Goal: Feedback & Contribution: Contribute content

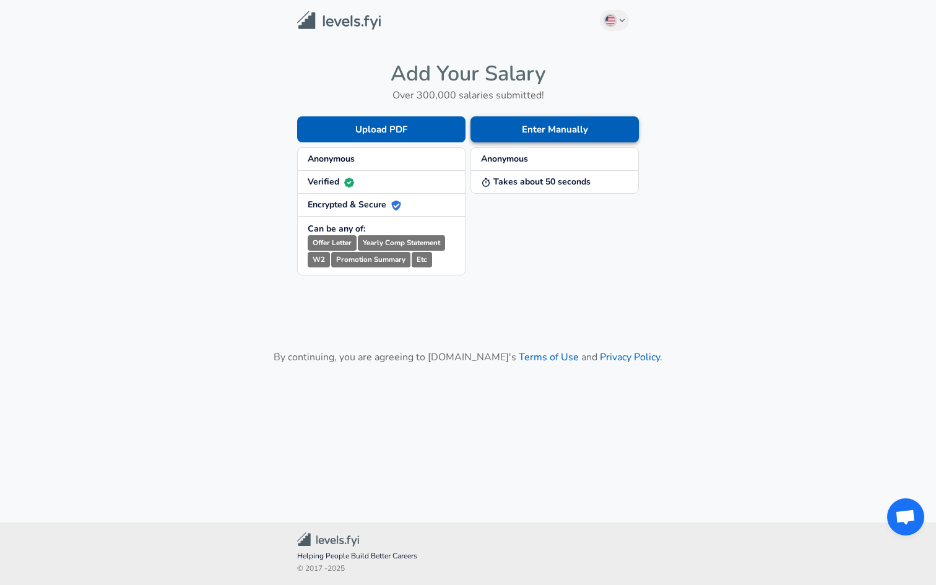
click at [539, 128] on button "Enter Manually" at bounding box center [554, 129] width 168 height 26
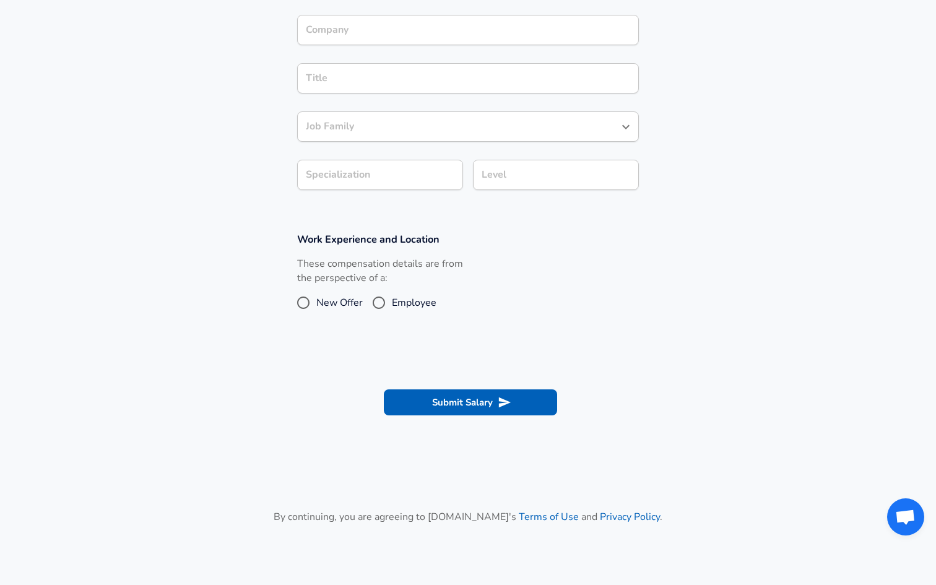
scroll to position [255, 0]
click at [394, 295] on span "Employee" at bounding box center [414, 301] width 45 height 15
click at [392, 295] on input "Employee" at bounding box center [379, 302] width 26 height 20
radio input "true"
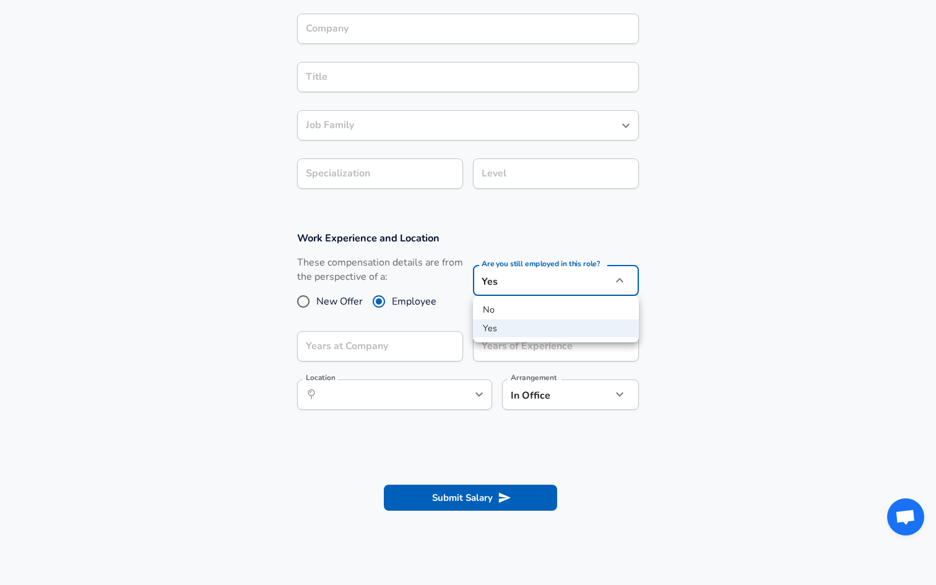
click at [475, 285] on body "English ([GEOGRAPHIC_DATA]) Change Restart Add Your Salary Upload your offer le…" at bounding box center [468, 37] width 936 height 585
click at [475, 285] on div at bounding box center [468, 292] width 936 height 585
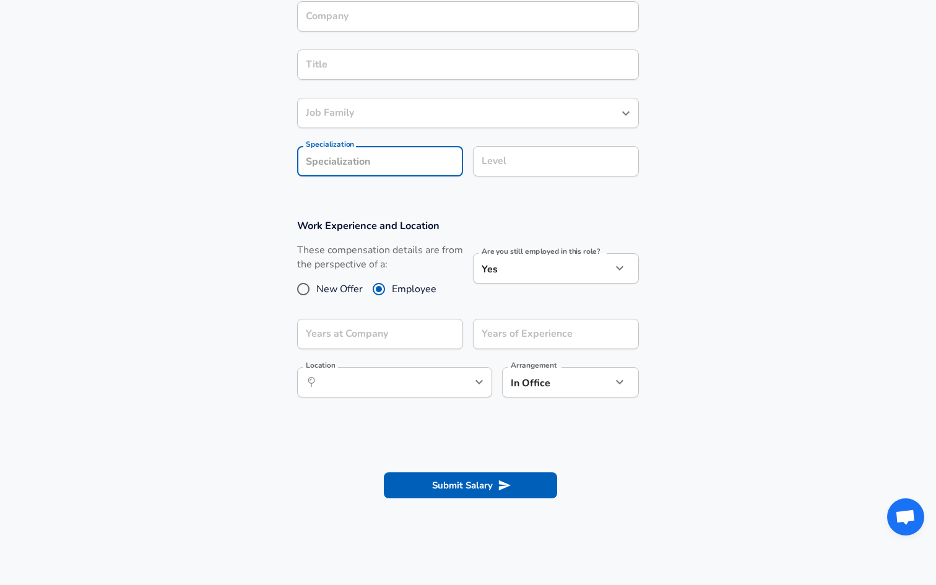
click at [409, 202] on section "Company & Title Information Company Company Title Title Job Family Job Family S…" at bounding box center [468, 78] width 936 height 251
click at [514, 178] on div "Level Level" at bounding box center [556, 162] width 166 height 33
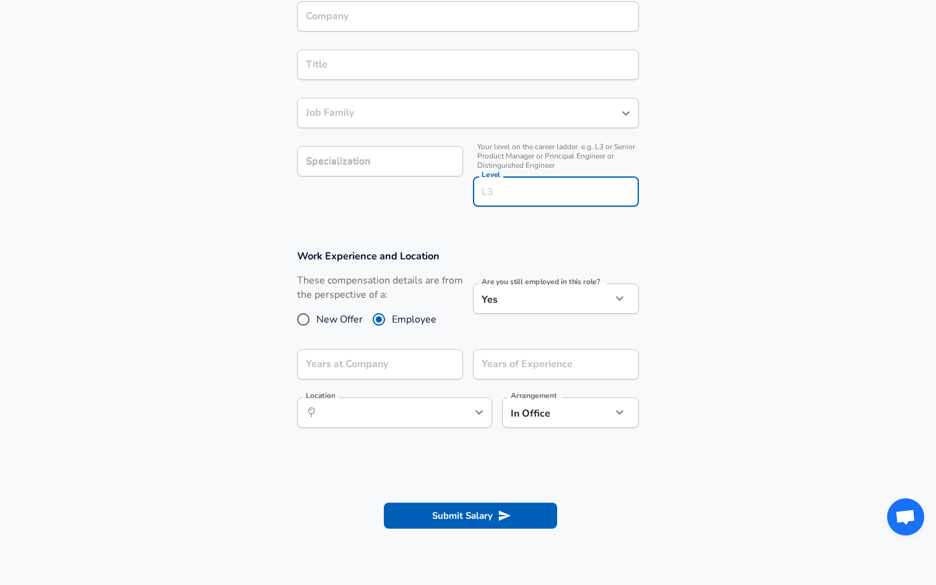
scroll to position [292, 0]
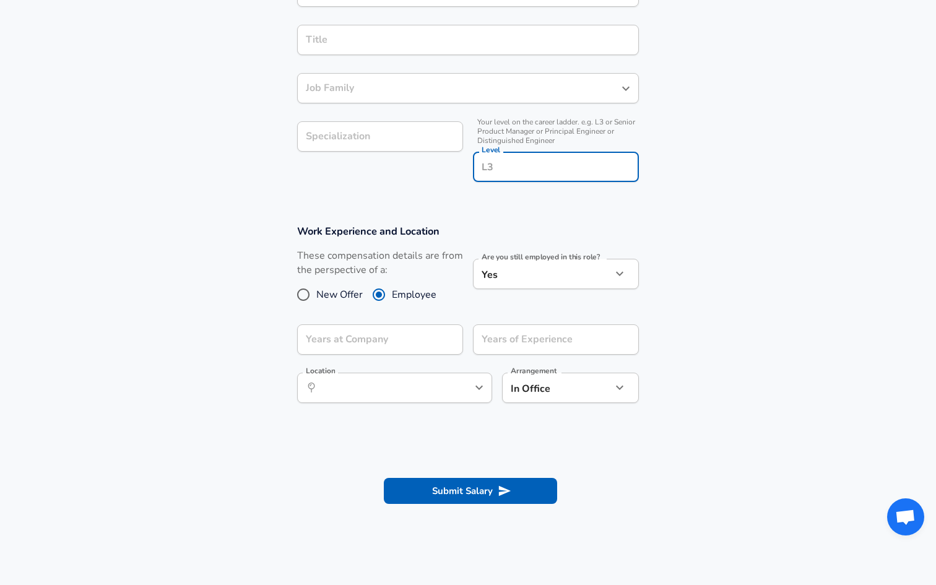
click at [514, 172] on input "Level" at bounding box center [556, 166] width 155 height 19
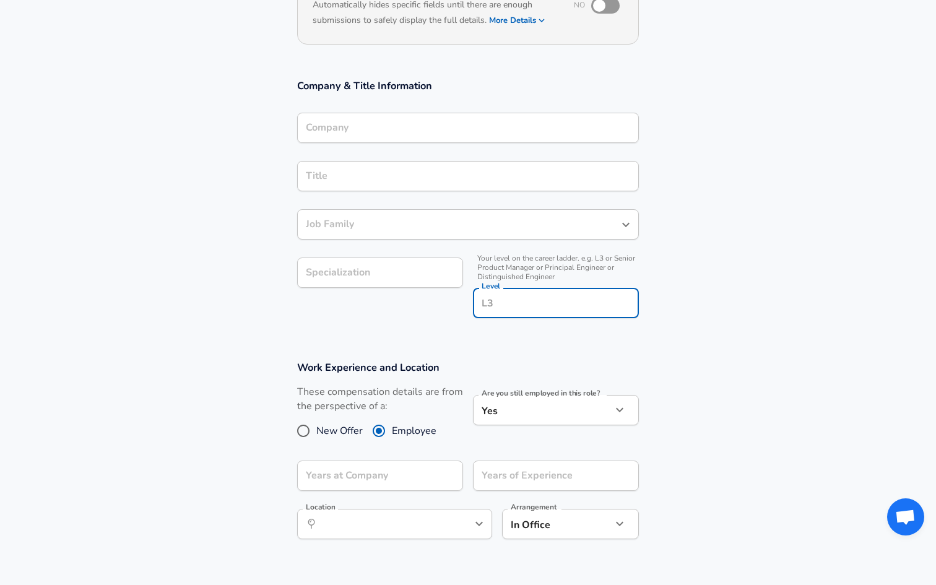
click at [434, 97] on div "Company & Title Information Company Company Title Title Job Family Job Family S…" at bounding box center [467, 203] width 371 height 248
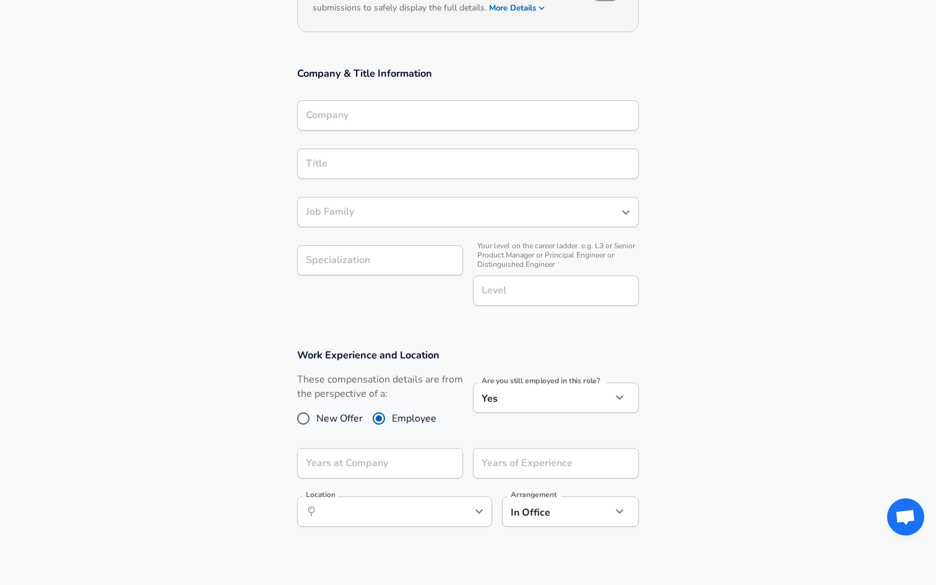
click at [434, 125] on input "Company" at bounding box center [468, 115] width 331 height 19
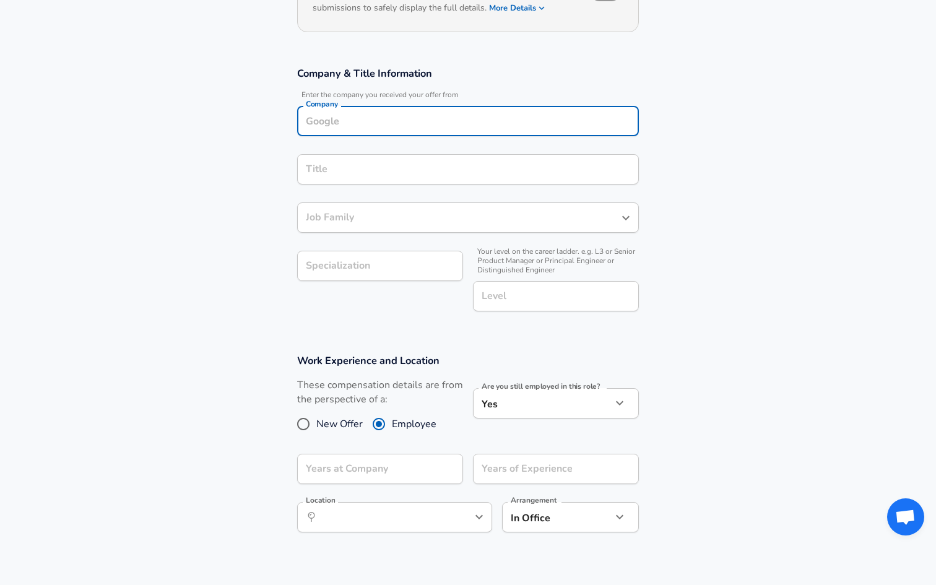
type input "`"
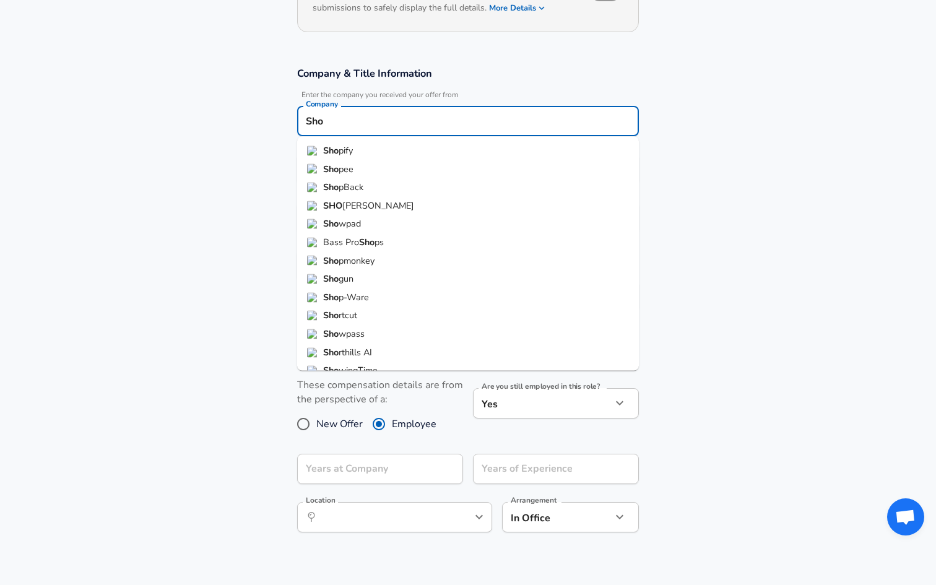
click at [425, 150] on li "Sho pify" at bounding box center [468, 151] width 342 height 19
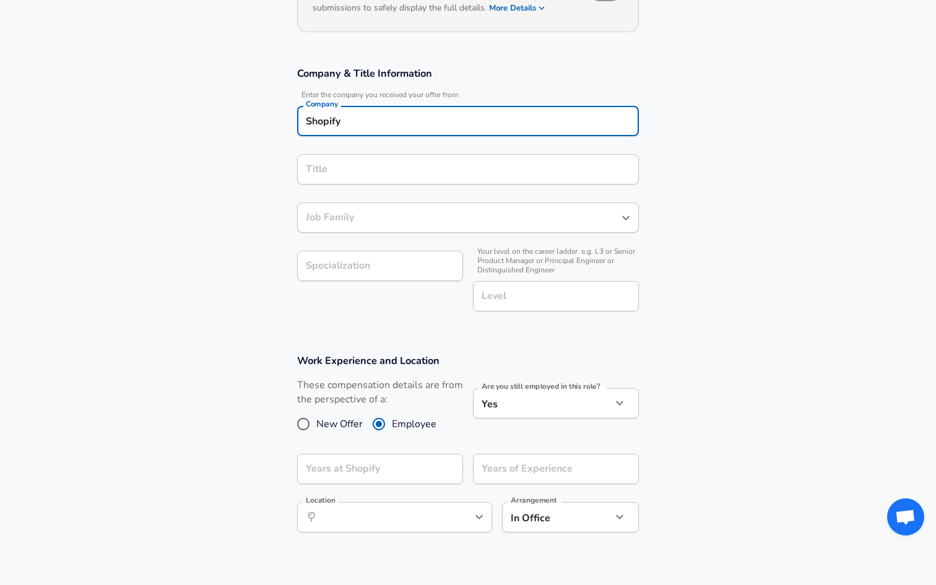
type input "Shopify"
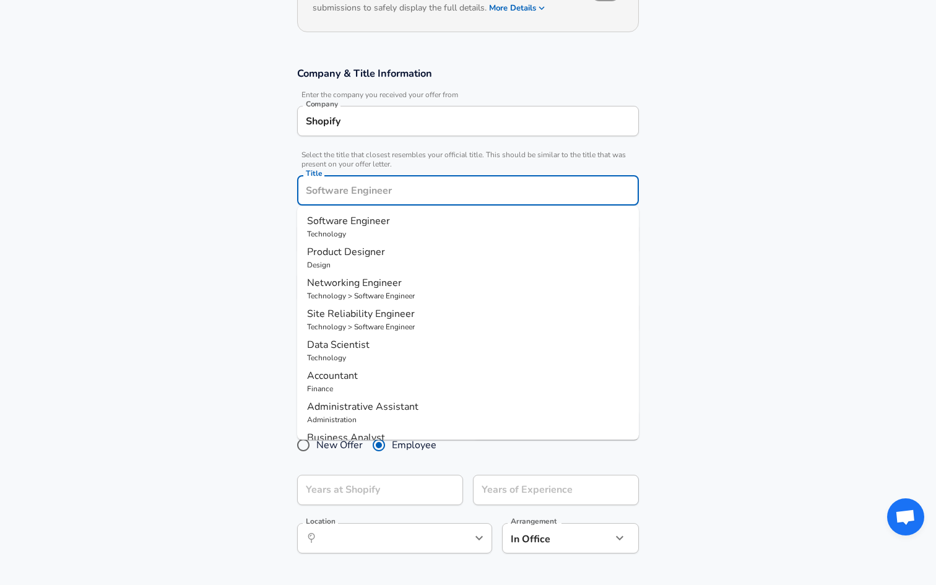
scroll to position [193, 0]
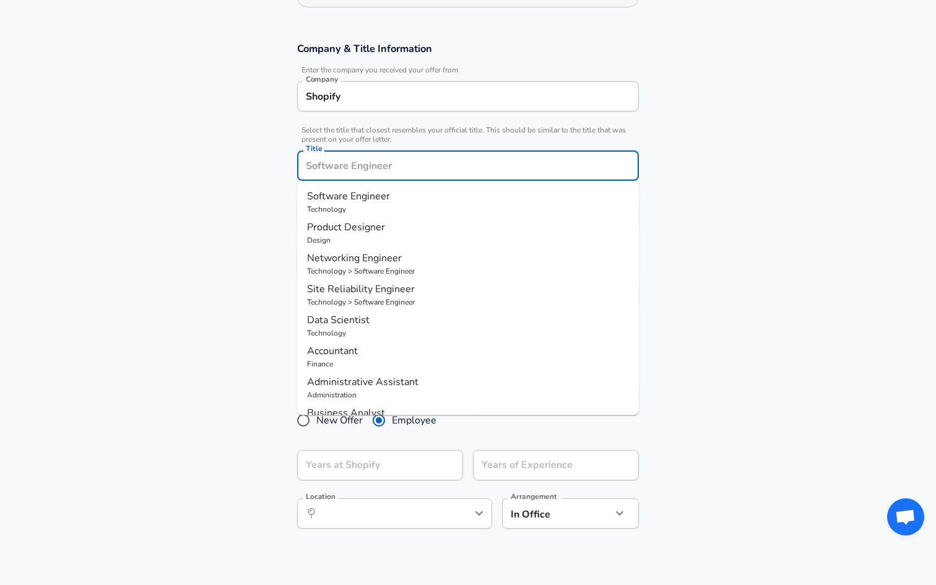
click at [402, 173] on input "Title" at bounding box center [468, 165] width 331 height 19
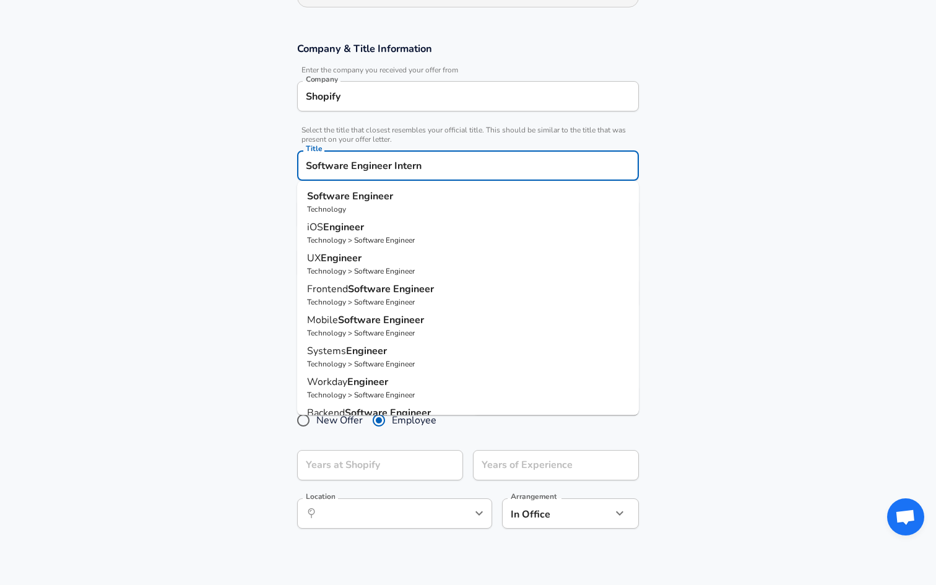
type input "Software Engineer Intern"
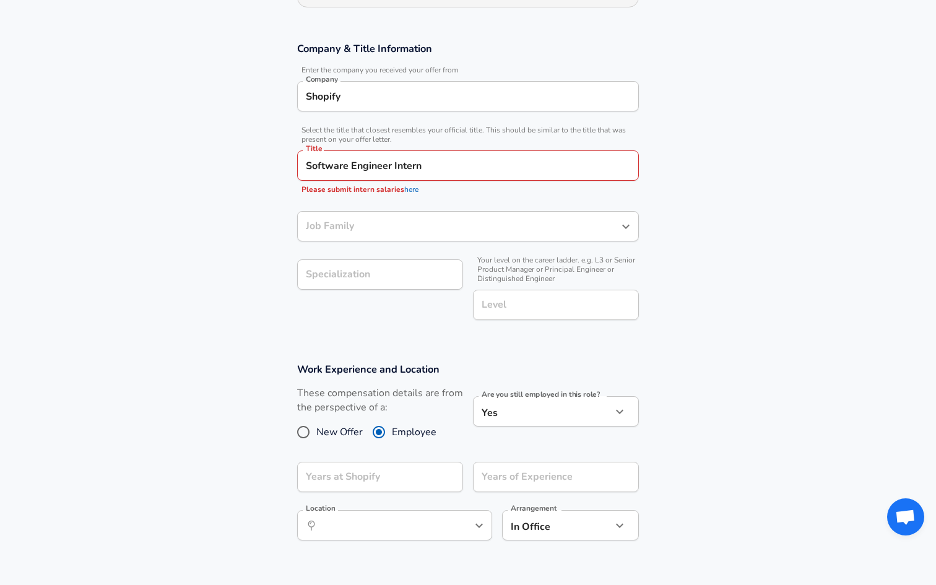
click at [279, 186] on section "Company & Title Information Enter the company you received your offer from Comp…" at bounding box center [468, 187] width 936 height 321
click at [414, 189] on link "here" at bounding box center [411, 189] width 14 height 10
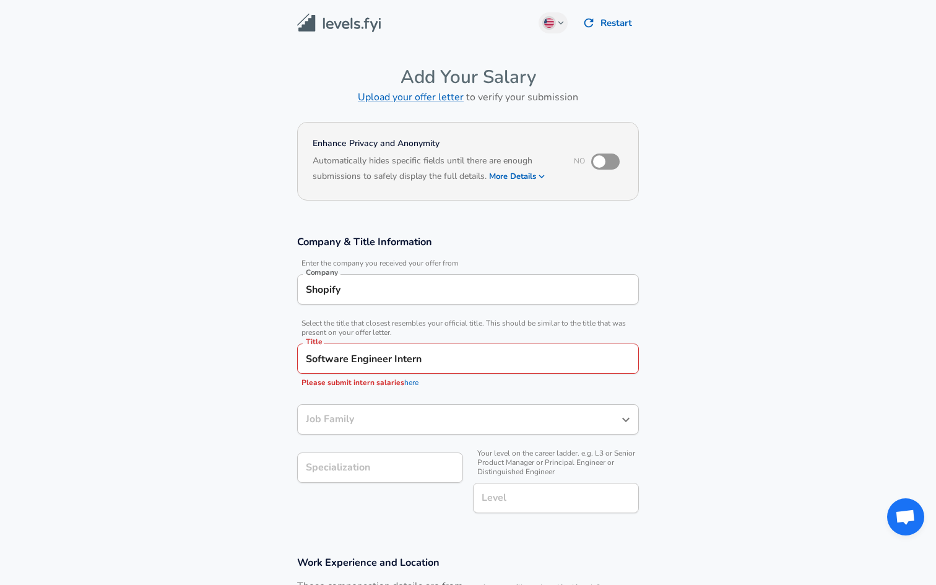
click at [321, 19] on img at bounding box center [339, 23] width 84 height 19
